Goal: Task Accomplishment & Management: Complete application form

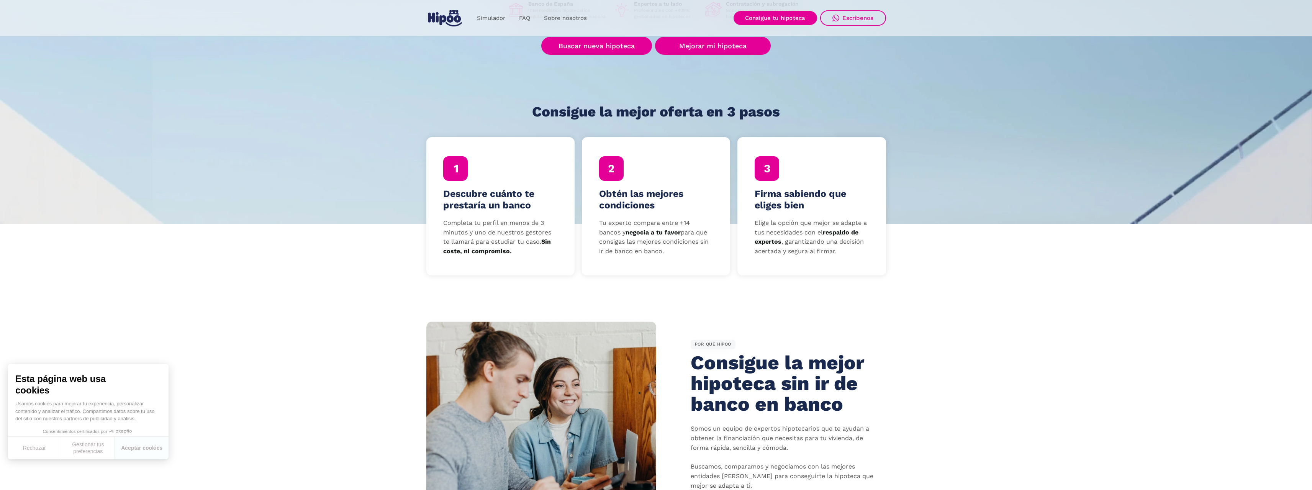
scroll to position [77, 0]
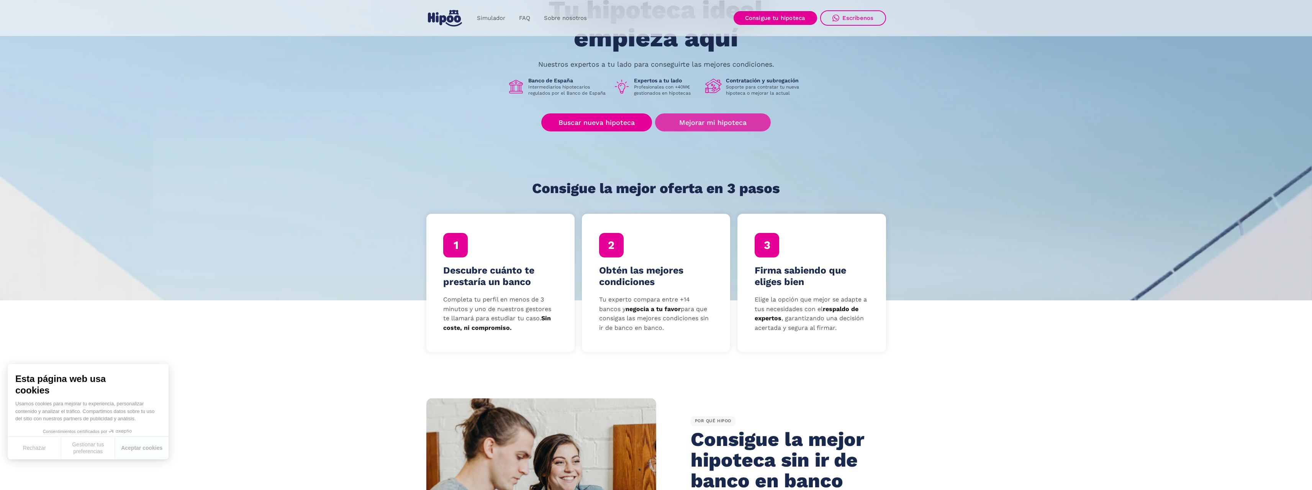
click at [712, 119] on link "Mejorar mi hipoteca" at bounding box center [712, 122] width 115 height 18
click at [714, 122] on link "Mejorar mi hipoteca" at bounding box center [712, 122] width 115 height 18
click at [713, 120] on link "Mejorar mi hipoteca" at bounding box center [712, 122] width 115 height 18
click at [719, 117] on link "Mejorar mi hipoteca" at bounding box center [712, 122] width 115 height 18
click at [710, 117] on link "Mejorar mi hipoteca" at bounding box center [712, 122] width 115 height 18
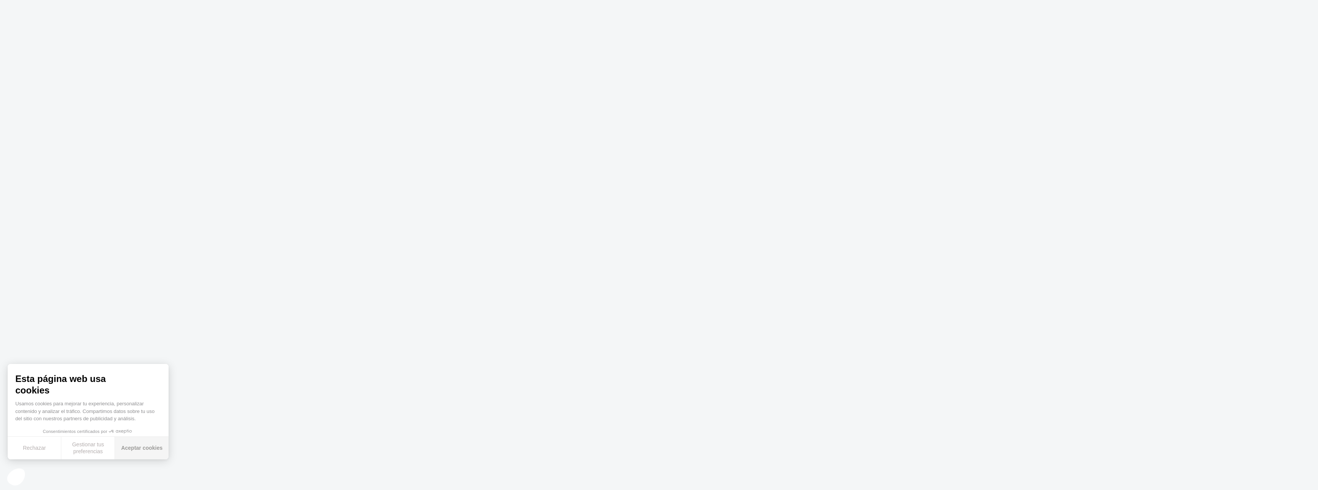
click at [143, 449] on button "Aceptar cookies" at bounding box center [142, 448] width 54 height 23
